Goal: Use online tool/utility: Use online tool/utility

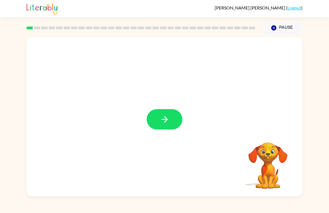
click at [166, 116] on icon "button" at bounding box center [165, 119] width 10 height 10
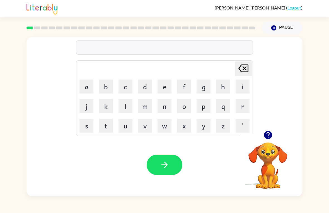
click at [203, 86] on button "g" at bounding box center [204, 87] width 14 height 14
click at [83, 85] on button "a" at bounding box center [87, 87] width 14 height 14
click at [203, 105] on button "p" at bounding box center [204, 106] width 14 height 14
click at [165, 169] on icon "button" at bounding box center [165, 165] width 10 height 10
click at [204, 107] on button "p" at bounding box center [204, 106] width 14 height 14
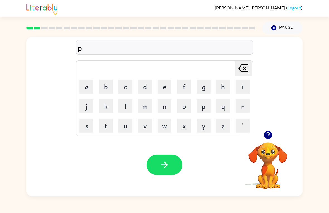
click at [182, 105] on button "o" at bounding box center [184, 106] width 14 height 14
click at [126, 107] on button "l" at bounding box center [126, 106] width 14 height 14
click at [171, 163] on button "button" at bounding box center [165, 165] width 36 height 20
click at [148, 104] on button "m" at bounding box center [145, 106] width 14 height 14
click at [122, 126] on button "u" at bounding box center [126, 126] width 14 height 14
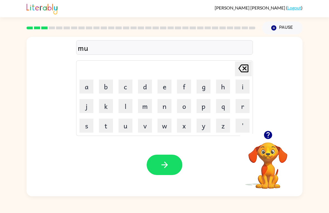
click at [142, 90] on button "d" at bounding box center [145, 87] width 14 height 14
click at [164, 162] on icon "button" at bounding box center [165, 165] width 10 height 10
click at [128, 85] on button "c" at bounding box center [126, 87] width 14 height 14
click at [245, 108] on button "r" at bounding box center [243, 106] width 14 height 14
click at [183, 105] on button "o" at bounding box center [184, 106] width 14 height 14
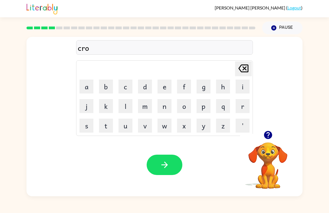
click at [203, 109] on button "p" at bounding box center [204, 106] width 14 height 14
click at [174, 166] on button "button" at bounding box center [165, 165] width 36 height 20
click at [186, 89] on button "f" at bounding box center [184, 87] width 14 height 14
click at [127, 108] on button "l" at bounding box center [126, 106] width 14 height 14
click at [245, 86] on button "i" at bounding box center [243, 87] width 14 height 14
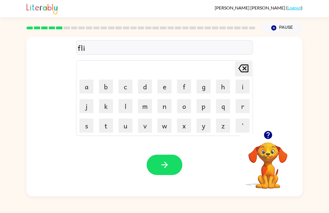
click at [125, 88] on button "c" at bounding box center [126, 87] width 14 height 14
click at [170, 167] on button "button" at bounding box center [165, 165] width 36 height 20
click at [87, 84] on button "a" at bounding box center [87, 87] width 14 height 14
click at [148, 107] on button "m" at bounding box center [145, 106] width 14 height 14
click at [167, 161] on icon "button" at bounding box center [165, 165] width 10 height 10
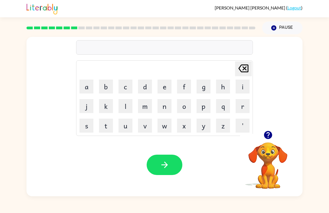
click at [123, 109] on button "l" at bounding box center [126, 106] width 14 height 14
click at [239, 74] on icon "[PERSON_NAME] last character input" at bounding box center [243, 68] width 13 height 13
click at [87, 127] on button "s" at bounding box center [87, 126] width 14 height 14
click at [203, 87] on button "g" at bounding box center [204, 87] width 14 height 14
click at [241, 70] on icon "[PERSON_NAME] last character input" at bounding box center [243, 68] width 13 height 13
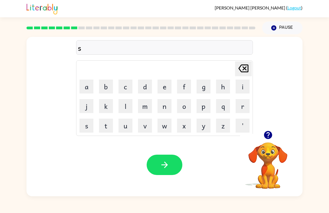
click at [206, 87] on button "g" at bounding box center [204, 87] width 14 height 14
click at [243, 110] on button "r" at bounding box center [243, 106] width 14 height 14
click at [242, 84] on button "i" at bounding box center [243, 87] width 14 height 14
click at [106, 86] on button "b" at bounding box center [106, 87] width 14 height 14
click at [123, 107] on button "l" at bounding box center [126, 106] width 14 height 14
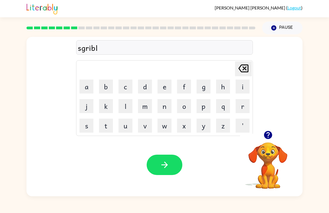
click at [166, 165] on icon "button" at bounding box center [164, 165] width 6 height 6
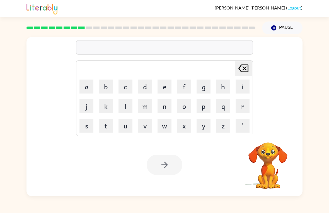
click at [163, 125] on button "w" at bounding box center [165, 126] width 14 height 14
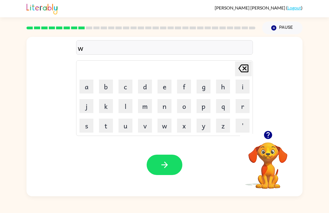
click at [242, 86] on button "i" at bounding box center [243, 87] width 14 height 14
click at [83, 130] on button "s" at bounding box center [87, 126] width 14 height 14
click at [224, 83] on button "h" at bounding box center [223, 87] width 14 height 14
click at [165, 162] on icon "button" at bounding box center [165, 165] width 10 height 10
click at [107, 112] on button "k" at bounding box center [106, 106] width 14 height 14
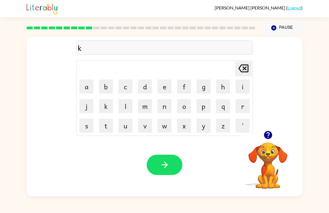
click at [184, 109] on button "o" at bounding box center [184, 106] width 14 height 14
click at [205, 126] on button "y" at bounding box center [204, 126] width 14 height 14
click at [125, 107] on button "l" at bounding box center [126, 106] width 14 height 14
click at [170, 164] on button "button" at bounding box center [165, 165] width 36 height 20
click at [107, 126] on button "t" at bounding box center [106, 126] width 14 height 14
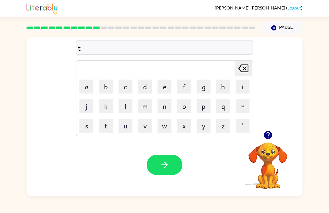
click at [223, 83] on button "h" at bounding box center [223, 87] width 14 height 14
click at [166, 86] on button "e" at bounding box center [165, 87] width 14 height 14
click at [204, 86] on button "g" at bounding box center [204, 87] width 14 height 14
click at [168, 166] on icon "button" at bounding box center [165, 165] width 10 height 10
click at [87, 127] on button "s" at bounding box center [87, 126] width 14 height 14
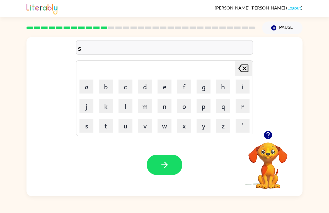
click at [145, 103] on button "m" at bounding box center [145, 106] width 14 height 14
click at [183, 107] on button "o" at bounding box center [184, 106] width 14 height 14
click at [127, 88] on button "c" at bounding box center [126, 87] width 14 height 14
click at [167, 169] on icon "button" at bounding box center [165, 165] width 10 height 10
click at [141, 108] on button "m" at bounding box center [145, 106] width 14 height 14
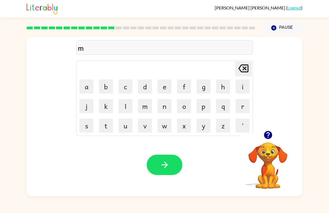
click at [86, 128] on button "s" at bounding box center [87, 126] width 14 height 14
click at [142, 84] on button "d" at bounding box center [145, 87] width 14 height 14
click at [89, 88] on button "a" at bounding box center [87, 87] width 14 height 14
click at [124, 85] on button "c" at bounding box center [126, 87] width 14 height 14
click at [169, 168] on icon "button" at bounding box center [165, 165] width 10 height 10
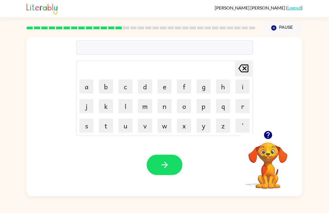
click at [225, 86] on button "h" at bounding box center [223, 87] width 14 height 14
click at [162, 89] on button "e" at bounding box center [165, 87] width 14 height 14
click at [204, 110] on button "p" at bounding box center [204, 106] width 14 height 14
click at [124, 107] on button "l" at bounding box center [126, 106] width 14 height 14
click at [242, 82] on button "i" at bounding box center [243, 87] width 14 height 14
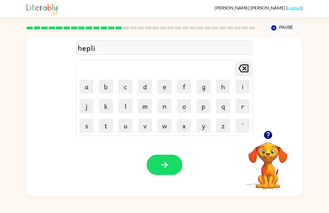
click at [83, 127] on button "s" at bounding box center [87, 126] width 14 height 14
click at [173, 168] on button "button" at bounding box center [165, 165] width 36 height 20
click at [87, 126] on button "s" at bounding box center [87, 126] width 14 height 14
click at [105, 127] on button "t" at bounding box center [106, 126] width 14 height 14
click at [125, 127] on button "u" at bounding box center [126, 126] width 14 height 14
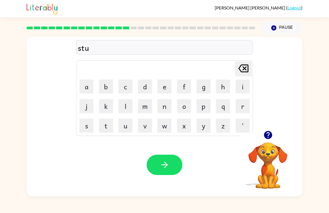
click at [144, 85] on button "d" at bounding box center [145, 87] width 14 height 14
click at [124, 101] on button "l" at bounding box center [126, 106] width 14 height 14
click at [240, 67] on icon at bounding box center [244, 68] width 10 height 8
click at [244, 86] on button "i" at bounding box center [243, 87] width 14 height 14
click at [106, 127] on button "t" at bounding box center [106, 126] width 14 height 14
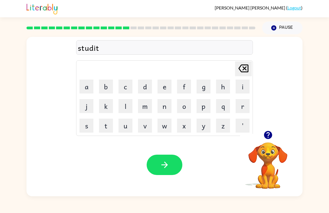
click at [165, 166] on icon "button" at bounding box center [165, 165] width 10 height 10
click at [86, 125] on button "s" at bounding box center [87, 126] width 14 height 14
click at [107, 121] on button "t" at bounding box center [106, 126] width 14 height 14
click at [242, 108] on button "r" at bounding box center [243, 106] width 14 height 14
click at [163, 162] on icon "button" at bounding box center [165, 165] width 10 height 10
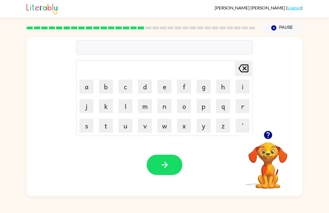
click at [127, 105] on button "l" at bounding box center [126, 106] width 14 height 14
click at [244, 88] on button "i" at bounding box center [243, 87] width 14 height 14
click at [105, 128] on button "t" at bounding box center [106, 126] width 14 height 14
click at [166, 165] on icon "button" at bounding box center [165, 165] width 10 height 10
click at [86, 126] on button "s" at bounding box center [87, 126] width 14 height 14
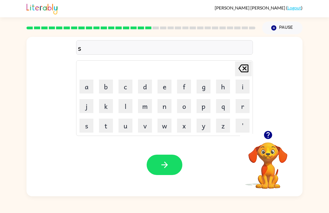
click at [165, 127] on button "w" at bounding box center [165, 126] width 14 height 14
click at [244, 81] on button "i" at bounding box center [243, 87] width 14 height 14
click at [184, 87] on button "f" at bounding box center [184, 87] width 14 height 14
click at [104, 130] on button "t" at bounding box center [106, 126] width 14 height 14
click at [166, 170] on button "button" at bounding box center [165, 165] width 36 height 20
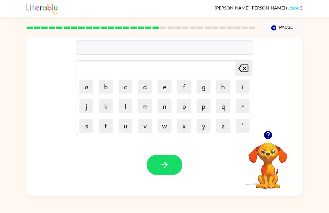
click at [84, 127] on button "s" at bounding box center [87, 126] width 14 height 14
click at [222, 86] on button "h" at bounding box center [223, 87] width 14 height 14
click at [244, 107] on button "r" at bounding box center [243, 106] width 14 height 14
click at [109, 123] on button "t" at bounding box center [106, 126] width 14 height 14
click at [167, 165] on icon "button" at bounding box center [164, 165] width 6 height 6
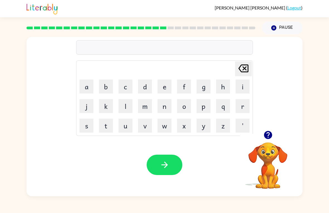
click at [81, 107] on button "j" at bounding box center [87, 106] width 14 height 14
click at [183, 113] on button "o" at bounding box center [184, 106] width 14 height 14
click at [107, 85] on button "b" at bounding box center [106, 87] width 14 height 14
click at [167, 163] on icon "button" at bounding box center [165, 165] width 10 height 10
click at [105, 89] on button "b" at bounding box center [106, 87] width 14 height 14
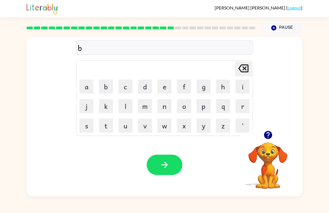
click at [183, 105] on button "o" at bounding box center [184, 106] width 14 height 14
click at [183, 125] on button "x" at bounding box center [184, 126] width 14 height 14
click at [243, 85] on button "i" at bounding box center [243, 87] width 14 height 14
click at [88, 127] on button "s" at bounding box center [87, 126] width 14 height 14
click at [168, 167] on icon "button" at bounding box center [165, 165] width 10 height 10
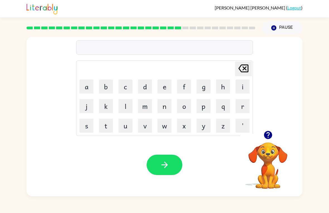
click at [146, 88] on button "d" at bounding box center [145, 87] width 14 height 14
click at [241, 84] on button "i" at bounding box center [243, 87] width 14 height 14
click at [147, 123] on button "v" at bounding box center [145, 126] width 14 height 14
click at [163, 166] on icon "button" at bounding box center [165, 165] width 10 height 10
click at [247, 105] on button "r" at bounding box center [243, 106] width 14 height 14
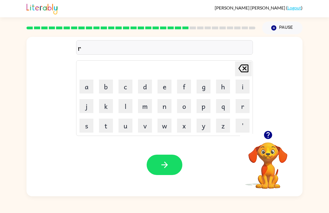
click at [179, 107] on button "o" at bounding box center [184, 106] width 14 height 14
click at [148, 84] on button "d" at bounding box center [145, 87] width 14 height 14
click at [162, 130] on button "w" at bounding box center [165, 126] width 14 height 14
click at [84, 87] on button "a" at bounding box center [87, 87] width 14 height 14
click at [160, 163] on icon "button" at bounding box center [165, 165] width 10 height 10
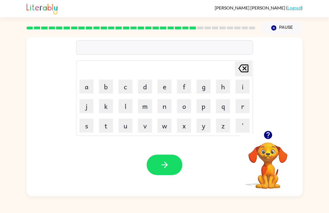
click at [84, 126] on button "s" at bounding box center [87, 126] width 14 height 14
click at [225, 87] on button "h" at bounding box center [223, 87] width 14 height 14
click at [244, 88] on button "i" at bounding box center [243, 87] width 14 height 14
click at [146, 130] on button "v" at bounding box center [145, 126] width 14 height 14
click at [240, 110] on button "r" at bounding box center [243, 106] width 14 height 14
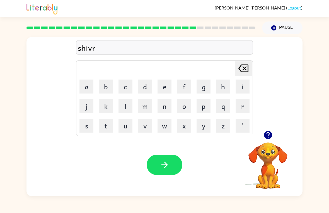
click at [167, 162] on icon "button" at bounding box center [165, 165] width 10 height 10
click at [87, 127] on button "s" at bounding box center [87, 126] width 14 height 14
click at [222, 90] on button "h" at bounding box center [223, 87] width 14 height 14
click at [86, 87] on button "a" at bounding box center [87, 87] width 14 height 14
click at [125, 88] on button "c" at bounding box center [126, 87] width 14 height 14
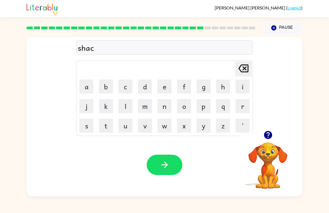
click at [168, 164] on icon "button" at bounding box center [165, 165] width 10 height 10
click at [83, 126] on button "s" at bounding box center [87, 126] width 14 height 14
click at [124, 129] on button "u" at bounding box center [126, 126] width 14 height 14
click at [163, 112] on button "n" at bounding box center [165, 106] width 14 height 14
click at [126, 106] on button "l" at bounding box center [126, 106] width 14 height 14
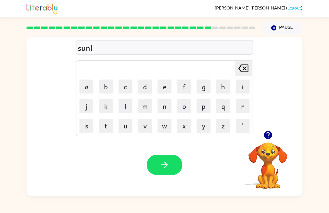
click at [245, 85] on button "i" at bounding box center [243, 87] width 14 height 14
click at [106, 127] on button "t" at bounding box center [106, 126] width 14 height 14
click at [165, 159] on button "button" at bounding box center [165, 165] width 36 height 20
click at [236, 109] on button "r" at bounding box center [243, 106] width 14 height 14
click at [86, 87] on button "a" at bounding box center [87, 87] width 14 height 14
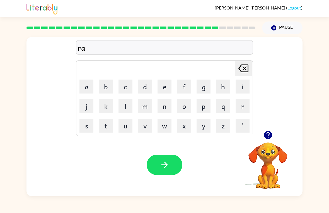
click at [129, 88] on button "c" at bounding box center [126, 87] width 14 height 14
click at [243, 68] on icon "[PERSON_NAME] last character input" at bounding box center [243, 68] width 13 height 13
click at [109, 103] on button "k" at bounding box center [106, 106] width 14 height 14
click at [242, 71] on icon "[PERSON_NAME] last character input" at bounding box center [243, 68] width 13 height 13
click at [106, 109] on button "k" at bounding box center [106, 106] width 14 height 14
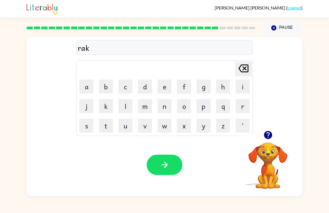
click at [160, 162] on icon "button" at bounding box center [165, 165] width 10 height 10
click at [108, 88] on button "b" at bounding box center [106, 87] width 14 height 14
click at [166, 90] on button "e" at bounding box center [165, 87] width 14 height 14
click at [147, 89] on button "d" at bounding box center [145, 87] width 14 height 14
click at [161, 165] on icon "button" at bounding box center [165, 165] width 10 height 10
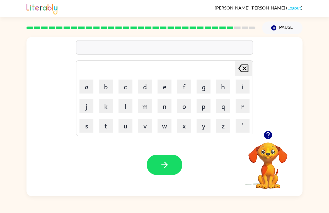
click at [104, 128] on button "t" at bounding box center [106, 126] width 14 height 14
click at [222, 88] on button "h" at bounding box center [223, 87] width 14 height 14
click at [86, 80] on button "a" at bounding box center [87, 87] width 14 height 14
click at [104, 124] on button "t" at bounding box center [106, 126] width 14 height 14
click at [162, 157] on button "button" at bounding box center [165, 165] width 36 height 20
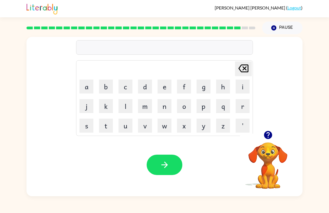
click at [86, 123] on button "s" at bounding box center [87, 126] width 14 height 14
click at [246, 86] on button "i" at bounding box center [243, 87] width 14 height 14
click at [124, 107] on button "l" at bounding box center [126, 106] width 14 height 14
click at [107, 107] on button "k" at bounding box center [106, 106] width 14 height 14
click at [168, 169] on icon "button" at bounding box center [165, 165] width 10 height 10
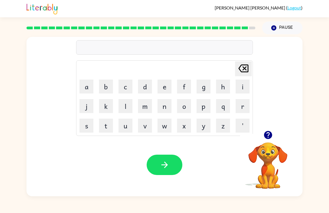
click at [239, 105] on button "r" at bounding box center [243, 106] width 14 height 14
click at [124, 127] on button "u" at bounding box center [126, 126] width 14 height 14
click at [129, 108] on button "l" at bounding box center [126, 106] width 14 height 14
click at [163, 162] on icon "button" at bounding box center [165, 165] width 10 height 10
